Goal: Information Seeking & Learning: Learn about a topic

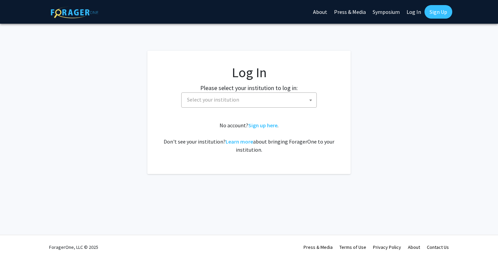
select select
click at [262, 97] on span "Select your institution" at bounding box center [250, 100] width 132 height 14
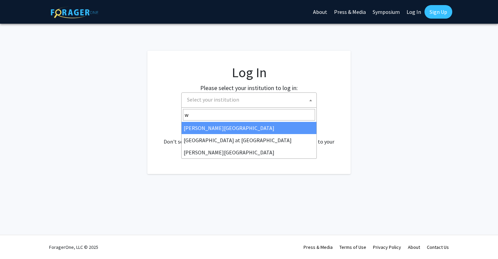
type input "wa"
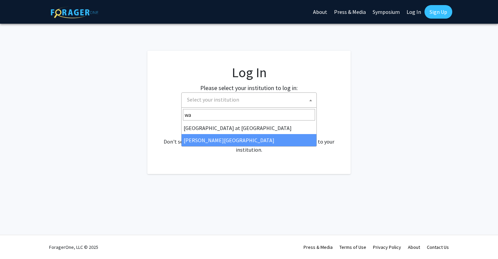
select select "21"
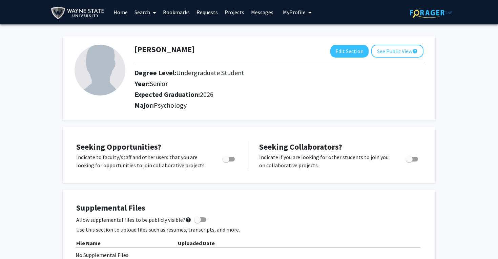
click at [302, 13] on span "My Profile" at bounding box center [294, 12] width 23 height 7
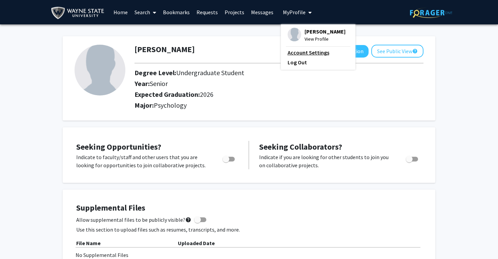
click at [296, 53] on link "Account Settings" at bounding box center [318, 52] width 61 height 8
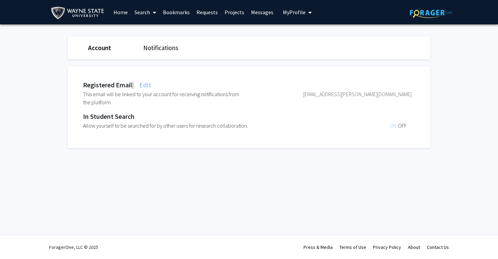
click at [128, 16] on link "Home" at bounding box center [120, 12] width 21 height 24
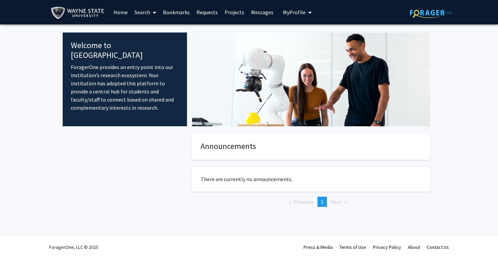
click at [143, 13] on link "Search" at bounding box center [145, 12] width 28 height 24
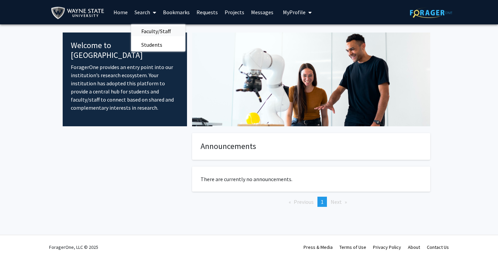
click at [149, 29] on span "Faculty/Staff" at bounding box center [156, 31] width 50 height 14
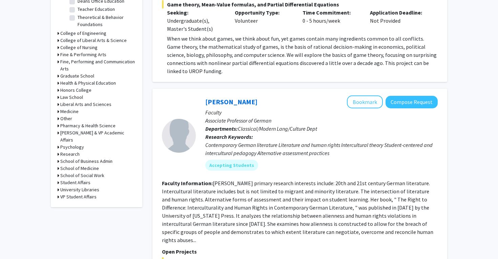
scroll to position [258, 0]
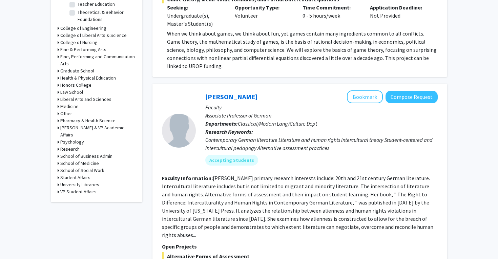
click at [58, 107] on icon at bounding box center [59, 106] width 2 height 7
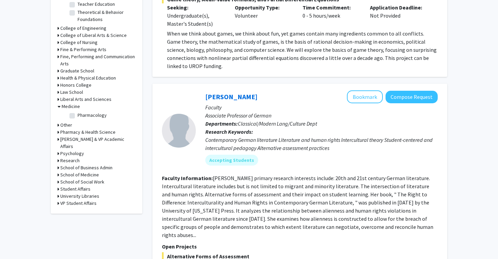
click at [58, 172] on icon at bounding box center [59, 175] width 2 height 7
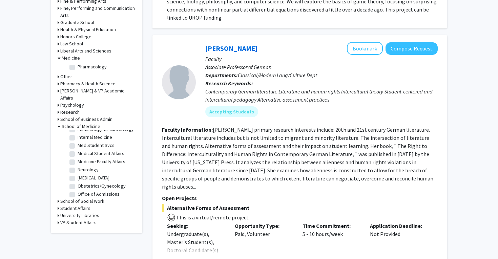
scroll to position [80, 0]
click at [78, 172] on label "[MEDICAL_DATA]" at bounding box center [94, 175] width 32 height 7
click at [78, 172] on input "[MEDICAL_DATA]" at bounding box center [80, 174] width 4 height 4
checkbox input "true"
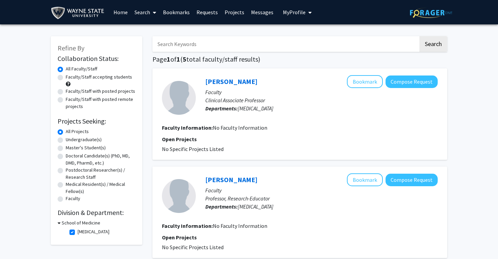
click at [103, 81] on label "Faculty/Staff accepting students" at bounding box center [99, 77] width 66 height 7
click at [70, 78] on input "Faculty/Staff accepting students" at bounding box center [68, 76] width 4 height 4
radio input "true"
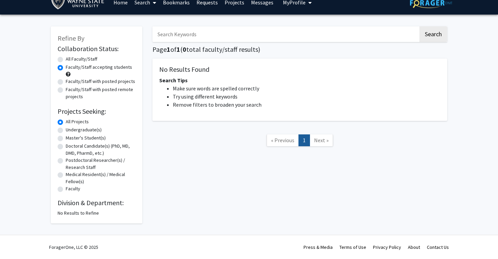
scroll to position [11, 0]
click at [85, 129] on label "Undergraduate(s)" at bounding box center [84, 129] width 36 height 7
click at [70, 129] on input "Undergraduate(s)" at bounding box center [68, 128] width 4 height 4
radio input "true"
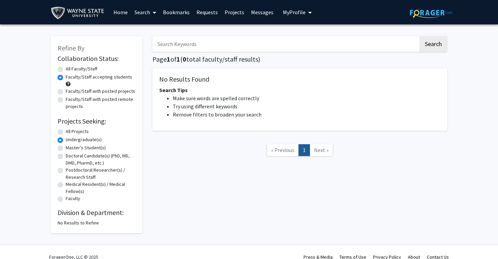
click at [82, 69] on label "All Faculty/Staff" at bounding box center [82, 68] width 32 height 7
click at [70, 69] on input "All Faculty/Staff" at bounding box center [68, 67] width 4 height 4
radio input "true"
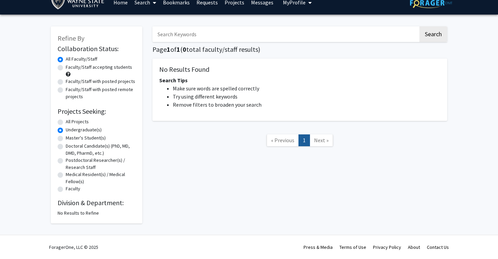
scroll to position [11, 0]
click at [93, 68] on label "Faculty/Staff accepting students" at bounding box center [99, 67] width 66 height 7
click at [70, 68] on input "Faculty/Staff accepting students" at bounding box center [68, 66] width 4 height 4
radio input "true"
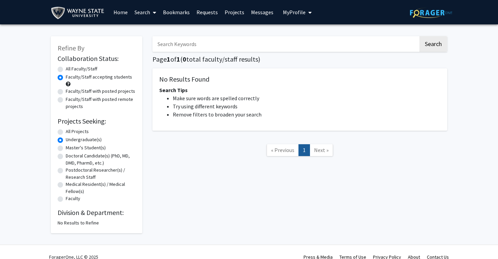
click at [74, 133] on label "All Projects" at bounding box center [77, 131] width 23 height 7
click at [70, 133] on input "All Projects" at bounding box center [68, 130] width 4 height 4
radio input "true"
click at [88, 69] on label "All Faculty/Staff" at bounding box center [82, 68] width 32 height 7
click at [70, 69] on input "All Faculty/Staff" at bounding box center [68, 67] width 4 height 4
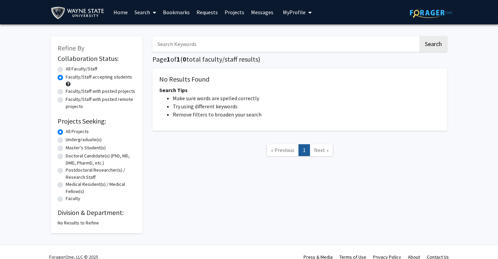
radio input "true"
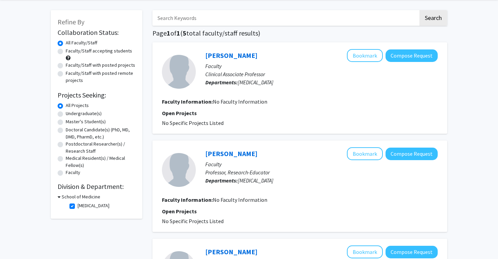
scroll to position [73, 0]
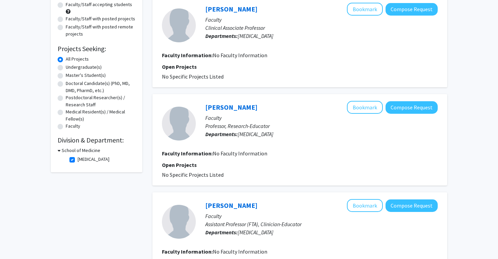
click at [78, 161] on label "[MEDICAL_DATA]" at bounding box center [94, 159] width 32 height 7
click at [78, 160] on input "[MEDICAL_DATA]" at bounding box center [80, 158] width 4 height 4
checkbox input "false"
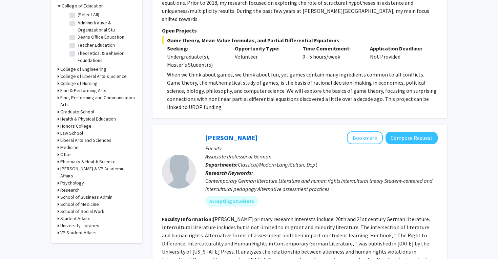
scroll to position [220, 0]
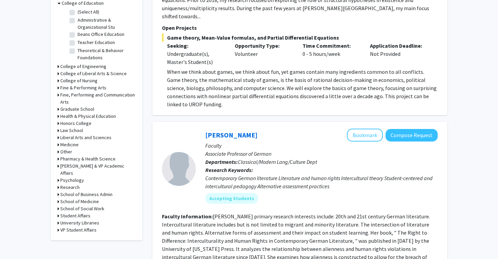
click at [58, 198] on icon at bounding box center [59, 201] width 2 height 7
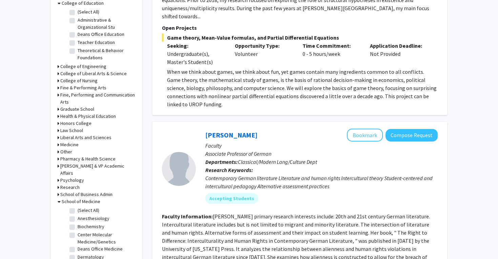
click at [78, 207] on label "(Select All)" at bounding box center [89, 210] width 22 height 7
click at [78, 207] on input "(Select All)" at bounding box center [80, 209] width 4 height 4
checkbox input "true"
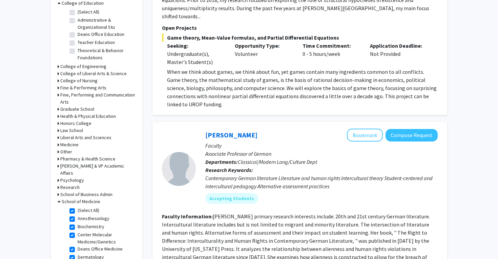
checkbox input "true"
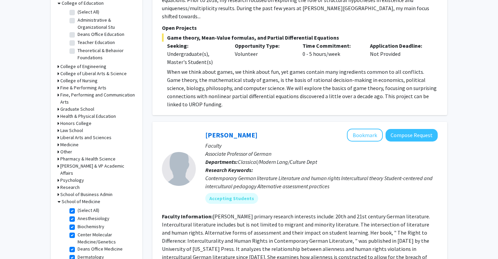
checkbox input "true"
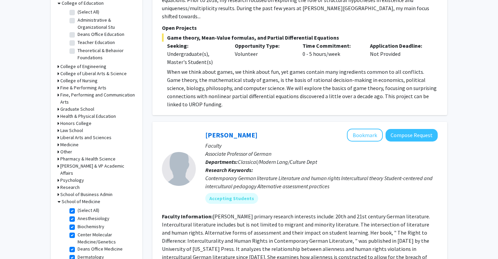
checkbox input "true"
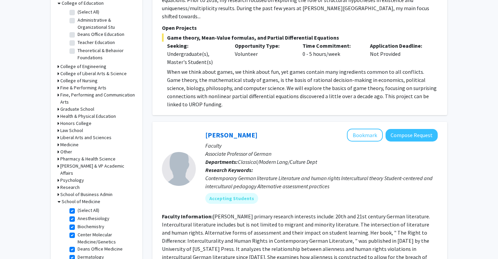
checkbox input "true"
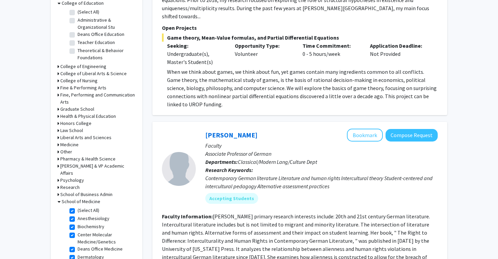
checkbox input "true"
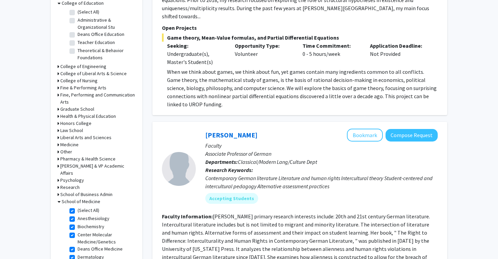
checkbox input "true"
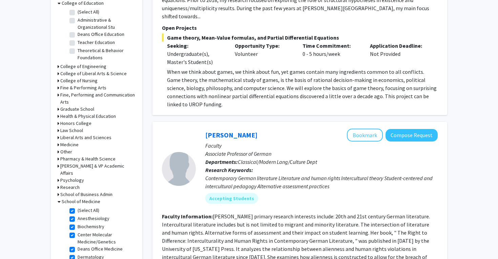
checkbox input "true"
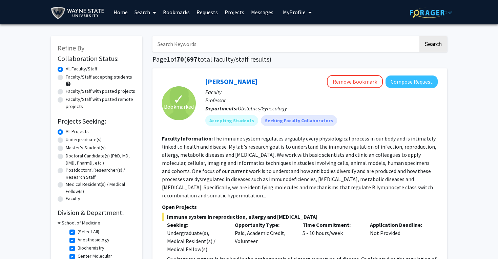
click at [97, 78] on label "Faculty/Staff accepting students" at bounding box center [99, 77] width 66 height 7
click at [70, 78] on input "Faculty/Staff accepting students" at bounding box center [68, 76] width 4 height 4
radio input "true"
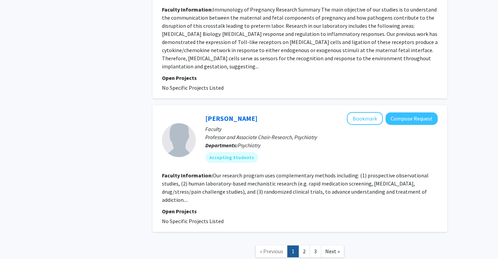
scroll to position [1702, 0]
click at [306, 246] on link "2" at bounding box center [305, 252] width 12 height 12
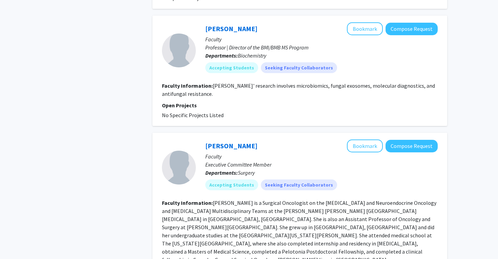
scroll to position [1401, 0]
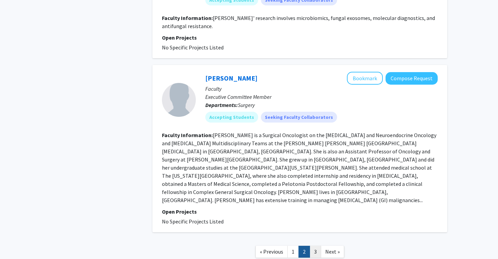
click at [316, 246] on link "3" at bounding box center [316, 252] width 12 height 12
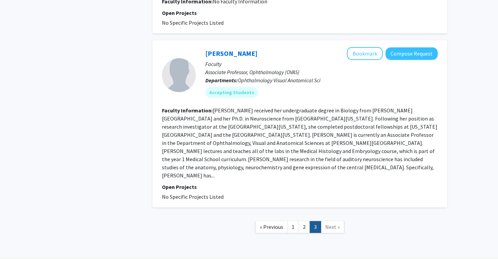
scroll to position [833, 0]
click at [327, 224] on span "Next »" at bounding box center [333, 227] width 15 height 7
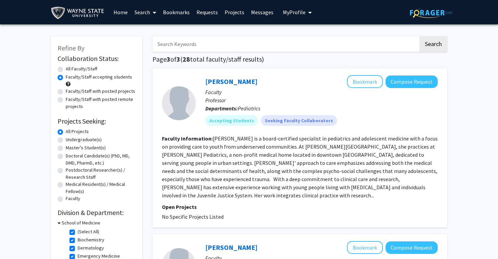
scroll to position [0, 0]
click at [254, 56] on h1 "Page 3 of 3 ( 28 total faculty/staff results)" at bounding box center [300, 59] width 295 height 8
click at [259, 50] on input "Search Keywords" at bounding box center [286, 44] width 266 height 16
type input "sex"
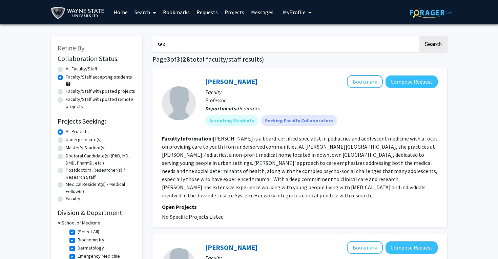
click at [433, 45] on button "Search" at bounding box center [434, 44] width 28 height 16
radio input "true"
checkbox input "false"
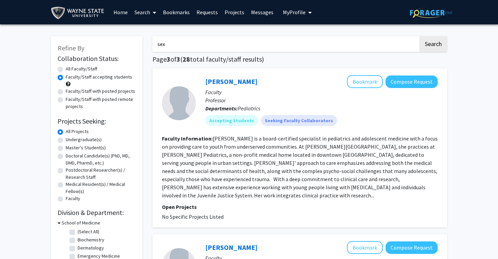
checkbox input "false"
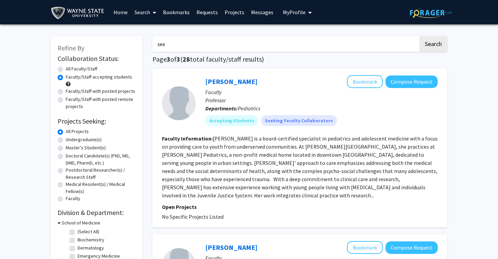
checkbox input "false"
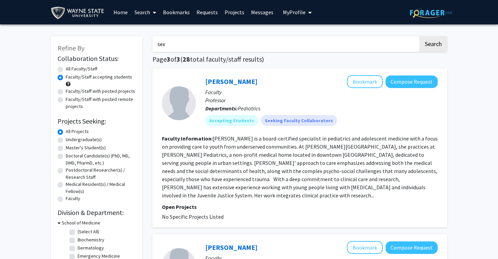
checkbox input "false"
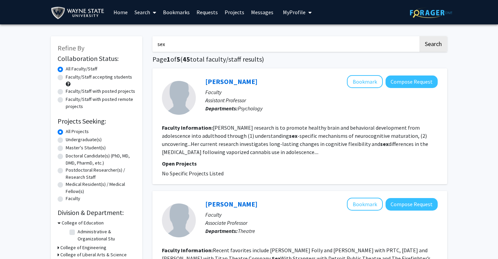
click at [263, 38] on input "sex" at bounding box center [286, 44] width 266 height 16
type input "reproduction"
click at [433, 45] on button "Search" at bounding box center [434, 44] width 28 height 16
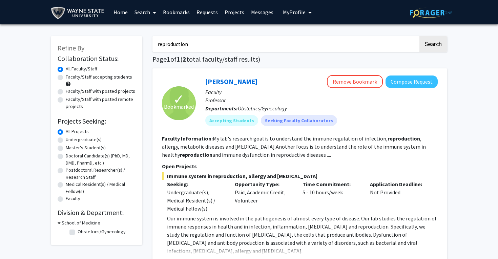
click at [225, 50] on input "reproduction" at bounding box center [286, 44] width 266 height 16
type input "mentua"
click at [433, 45] on button "Search" at bounding box center [434, 44] width 28 height 16
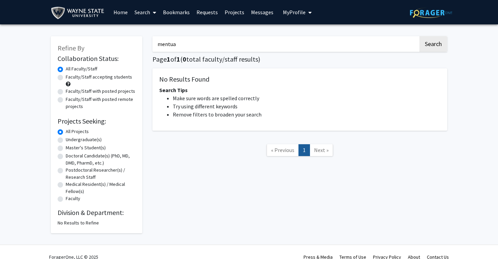
click at [224, 50] on input "mentua" at bounding box center [286, 44] width 266 height 16
click at [433, 45] on button "Search" at bounding box center [434, 44] width 28 height 16
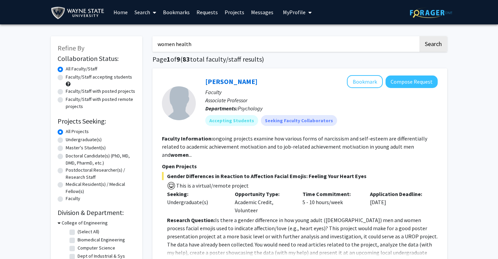
type input "women health"
click at [433, 45] on button "Search" at bounding box center [434, 44] width 28 height 16
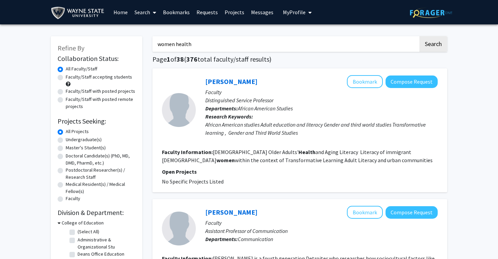
click at [196, 42] on input "women health" at bounding box center [286, 44] width 266 height 16
click at [433, 45] on button "Search" at bounding box center [434, 44] width 28 height 16
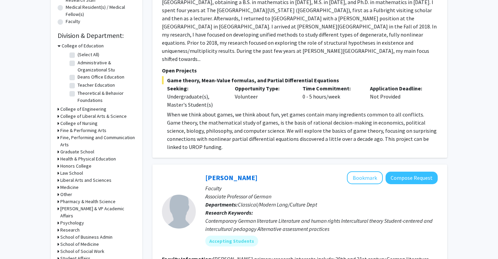
scroll to position [218, 0]
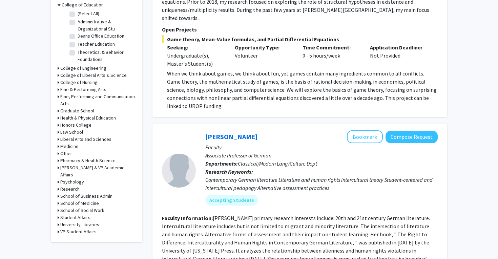
click at [58, 200] on icon at bounding box center [59, 203] width 2 height 7
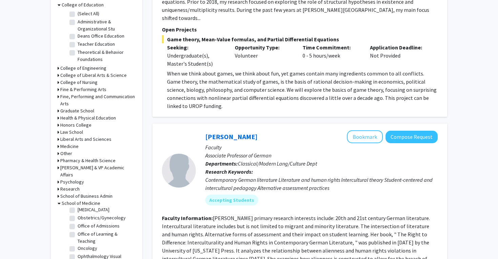
scroll to position [123, 0]
click at [78, 214] on label "Obstetrics/Gynecology" at bounding box center [102, 217] width 48 height 7
click at [78, 214] on input "Obstetrics/Gynecology" at bounding box center [80, 216] width 4 height 4
checkbox input "true"
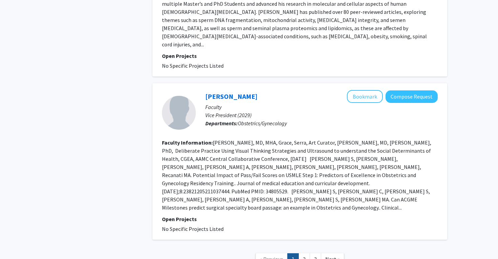
scroll to position [1473, 0]
click at [305, 254] on link "2" at bounding box center [305, 260] width 12 height 12
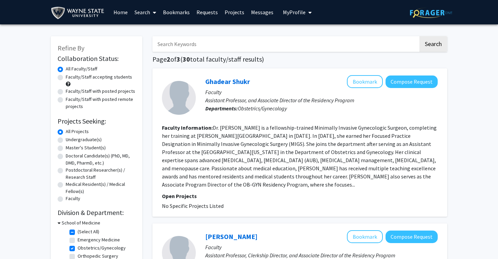
click at [241, 44] on input "Search Keywords" at bounding box center [286, 44] width 266 height 16
paste input "Sexual Health"
type input "Sexual Health"
click at [433, 45] on button "Search" at bounding box center [434, 44] width 28 height 16
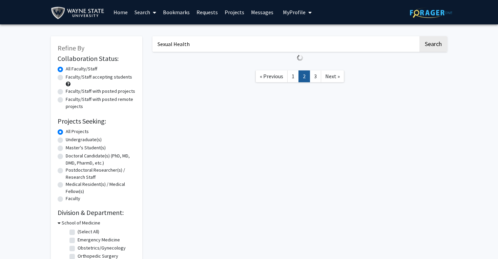
checkbox input "false"
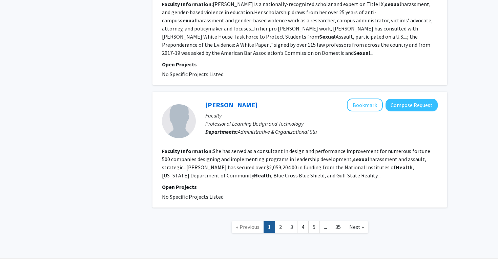
scroll to position [1246, 0]
click at [283, 222] on link "2" at bounding box center [281, 228] width 12 height 12
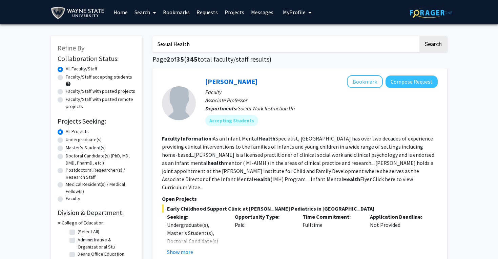
click at [255, 41] on input "Sexual Health" at bounding box center [286, 44] width 266 height 16
paste input "reproductive health"
type input "reproductive health"
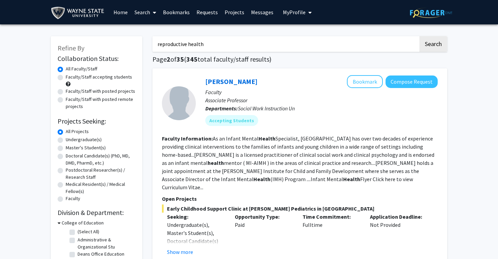
click at [433, 45] on button "Search" at bounding box center [434, 44] width 28 height 16
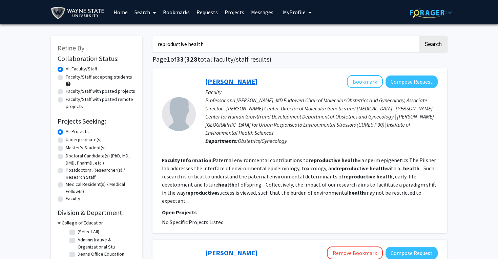
click at [242, 81] on link "[PERSON_NAME]" at bounding box center [231, 81] width 52 height 8
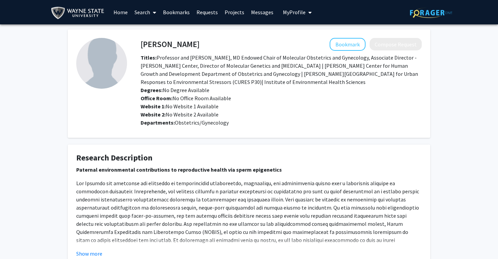
drag, startPoint x: 197, startPoint y: 46, endPoint x: 139, endPoint y: 43, distance: 57.4
click at [139, 43] on div "[PERSON_NAME] Bookmark Compose Request" at bounding box center [282, 44] width 292 height 13
click at [168, 45] on h4 "[PERSON_NAME]" at bounding box center [170, 44] width 59 height 13
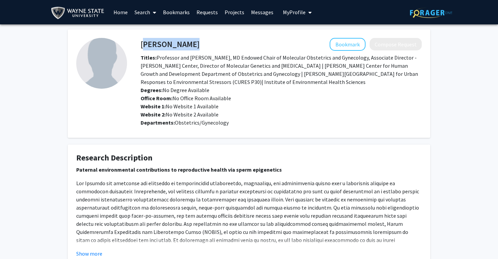
copy h4 "[PERSON_NAME]"
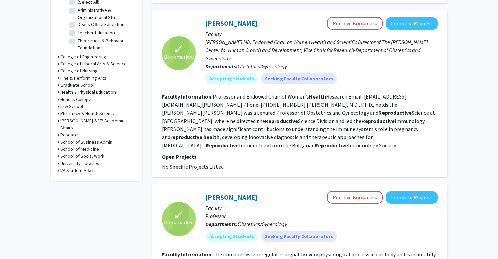
scroll to position [235, 0]
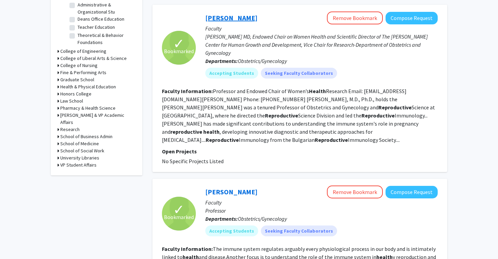
click at [218, 14] on link "[PERSON_NAME]" at bounding box center [231, 18] width 52 height 8
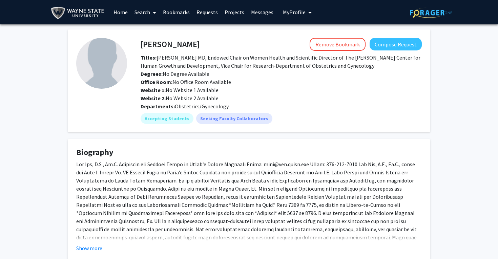
click at [162, 46] on h4 "[PERSON_NAME]" at bounding box center [170, 44] width 59 height 13
copy h4 "[PERSON_NAME]"
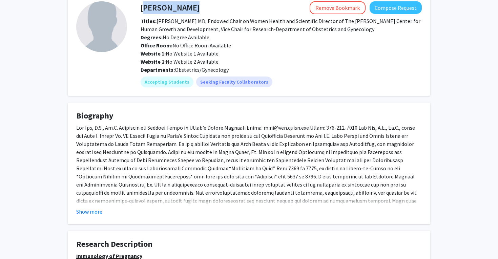
scroll to position [3, 0]
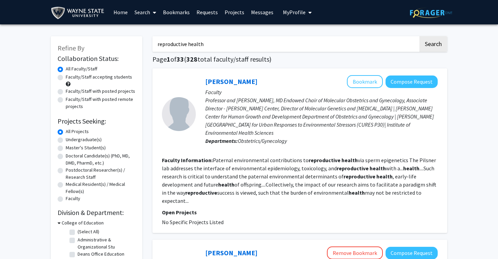
click at [335, 43] on input "reproductive health" at bounding box center [286, 44] width 266 height 16
paste input "sexual health"
type input "sexual health"
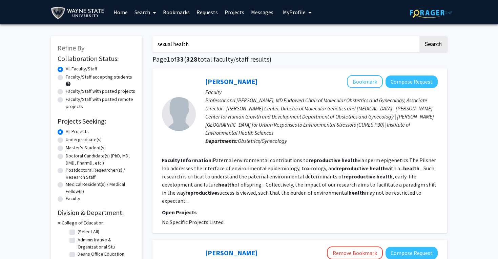
click at [433, 45] on button "Search" at bounding box center [434, 44] width 28 height 16
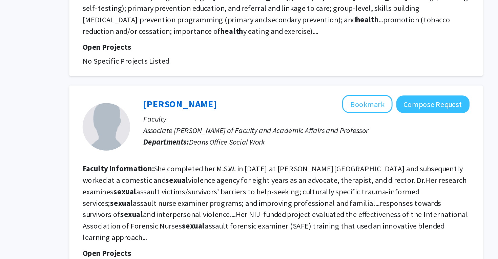
scroll to position [478, 0]
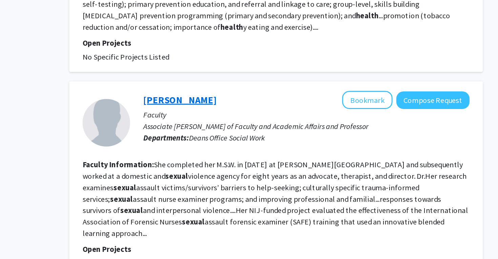
click at [205, 141] on link "[PERSON_NAME]" at bounding box center [231, 145] width 52 height 8
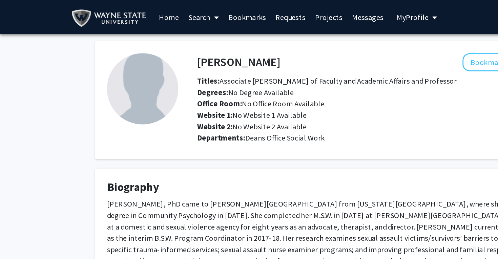
click at [164, 43] on h4 "[PERSON_NAME]" at bounding box center [170, 44] width 59 height 13
copy h4 "[PERSON_NAME]"
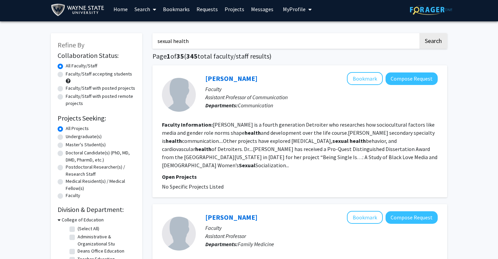
scroll to position [4, 0]
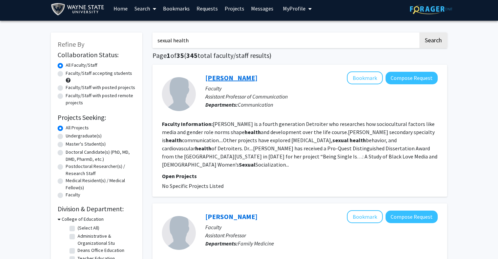
click at [222, 77] on link "[PERSON_NAME]" at bounding box center [231, 78] width 52 height 8
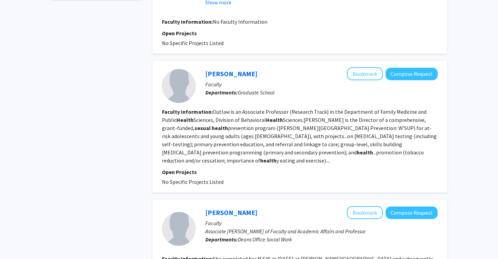
scroll to position [456, 0]
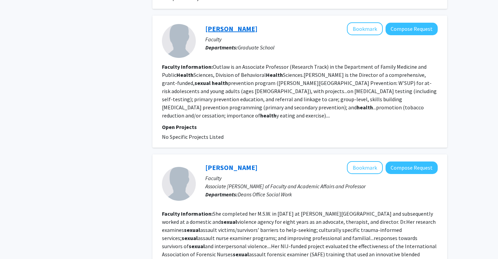
click at [229, 24] on link "[PERSON_NAME]" at bounding box center [231, 28] width 52 height 8
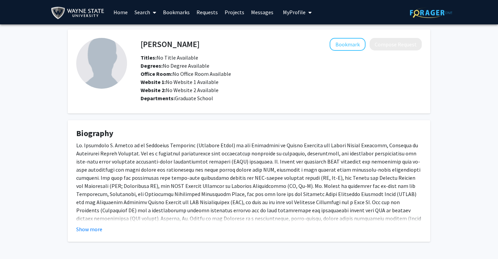
click at [181, 48] on h4 "[PERSON_NAME]" at bounding box center [170, 44] width 59 height 13
copy h4 "[PERSON_NAME]"
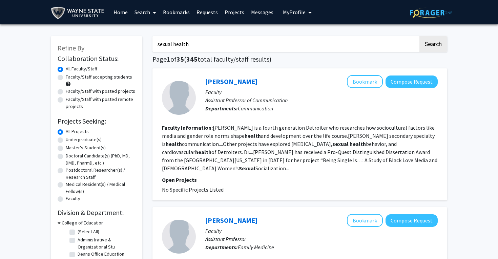
click at [287, 45] on input "sexual health" at bounding box center [286, 44] width 266 height 16
paste input "Period Product"
type input "Period Product"
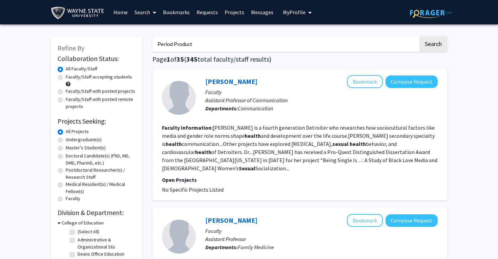
click at [433, 45] on button "Search" at bounding box center [434, 44] width 28 height 16
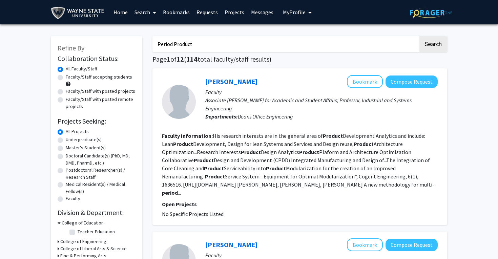
click at [249, 51] on input "Period Product" at bounding box center [286, 44] width 266 height 16
paste input "menstruation cycle"
type input "menstruation"
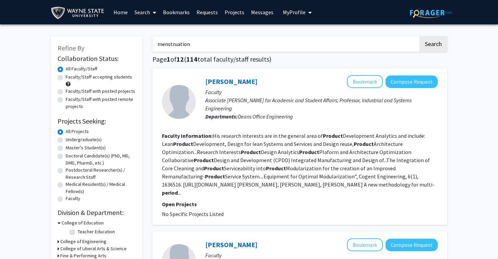
click at [433, 45] on button "Search" at bounding box center [434, 44] width 28 height 16
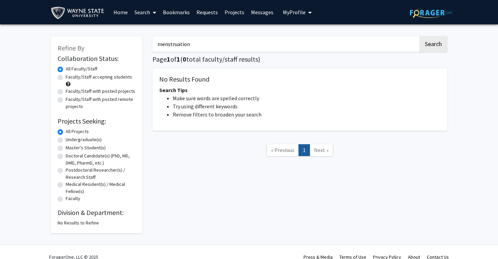
click at [199, 42] on input "menstruation" at bounding box center [286, 44] width 266 height 16
paste input "[PERSON_NAME] (gr7894)"
click at [433, 45] on button "Search" at bounding box center [434, 44] width 28 height 16
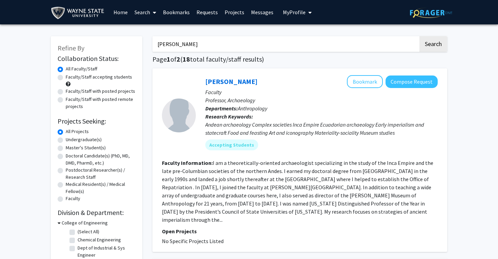
type input "[PERSON_NAME]"
click at [433, 45] on button "Search" at bounding box center [434, 44] width 28 height 16
click at [192, 43] on input "[PERSON_NAME]" at bounding box center [286, 44] width 266 height 16
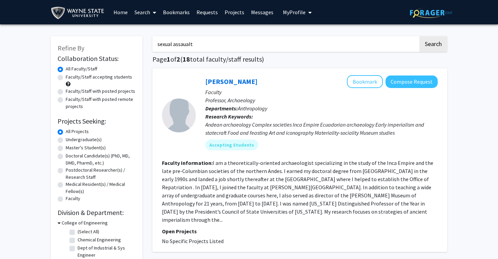
type input "sexual assaualt"
click at [433, 45] on button "Search" at bounding box center [434, 44] width 28 height 16
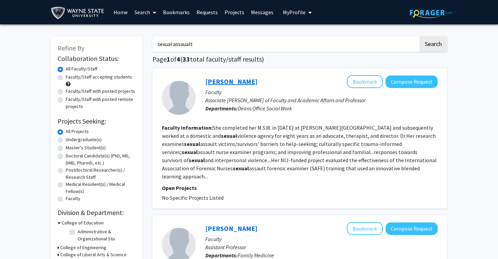
click at [221, 83] on link "[PERSON_NAME]" at bounding box center [231, 81] width 52 height 8
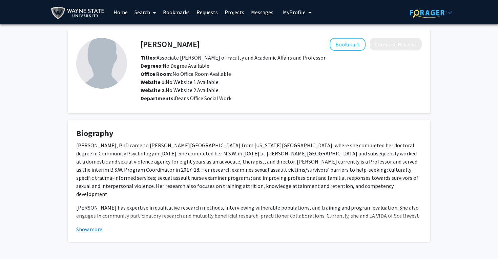
click at [157, 45] on h4 "[PERSON_NAME]" at bounding box center [170, 44] width 59 height 13
copy h4 "[PERSON_NAME]"
